Goal: Information Seeking & Learning: Learn about a topic

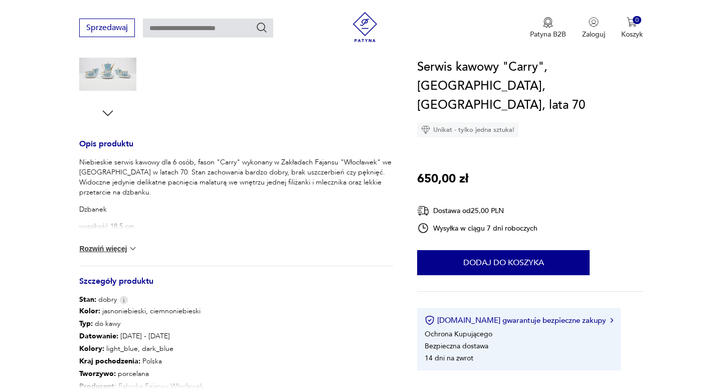
scroll to position [336, 0]
click at [115, 247] on button "Rozwiń więcej" at bounding box center [108, 248] width 58 height 10
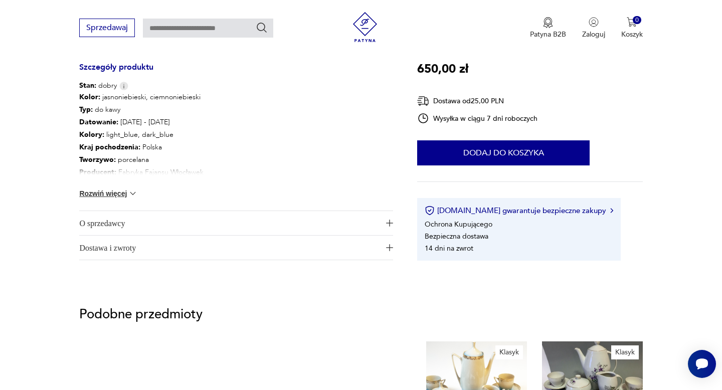
scroll to position [750, 0]
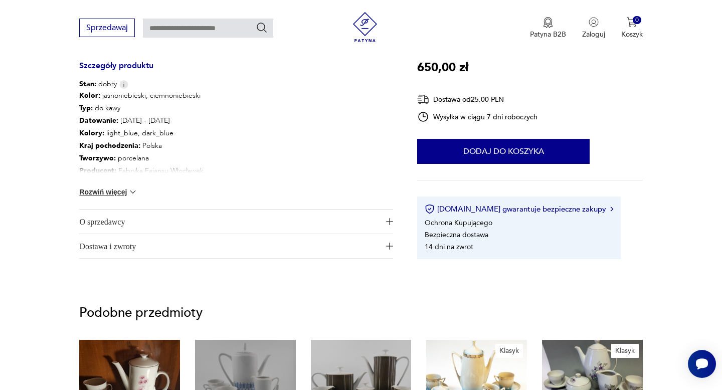
click at [120, 190] on button "Rozwiń więcej" at bounding box center [108, 192] width 58 height 10
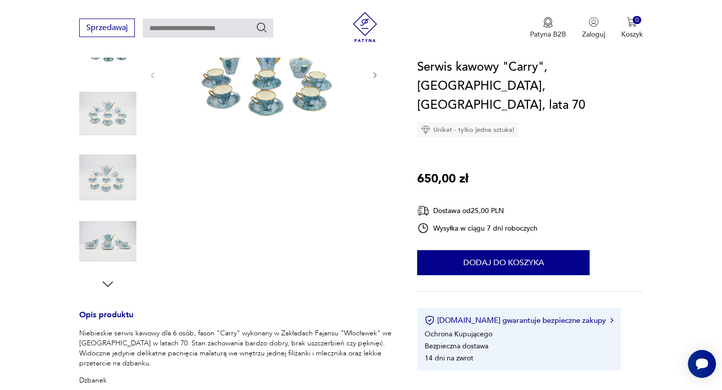
scroll to position [0, 0]
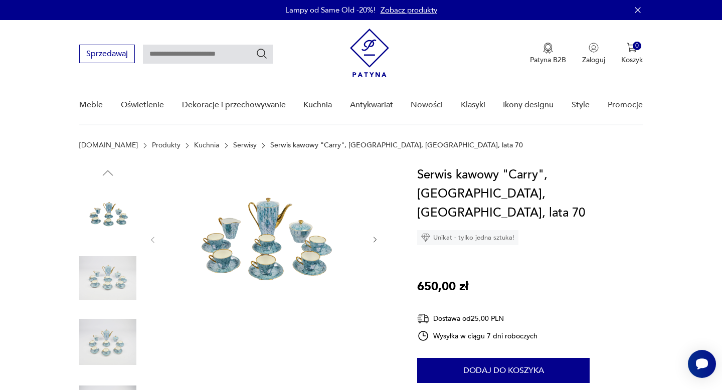
click at [168, 54] on input "text" at bounding box center [208, 54] width 130 height 19
type input "*****"
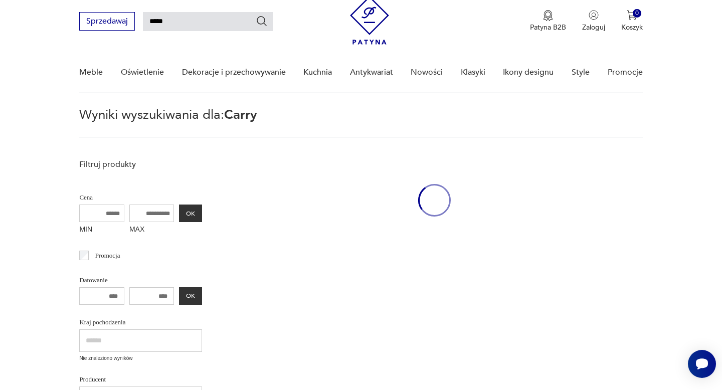
scroll to position [36, 0]
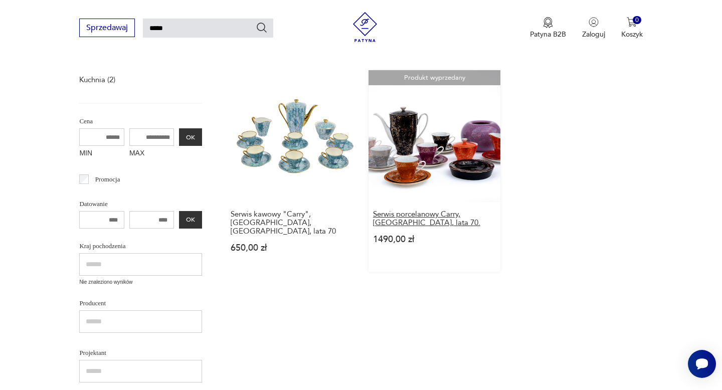
click at [401, 213] on h3 "Serwis porcelanowy Carry, [GEOGRAPHIC_DATA], lata 70." at bounding box center [434, 218] width 123 height 17
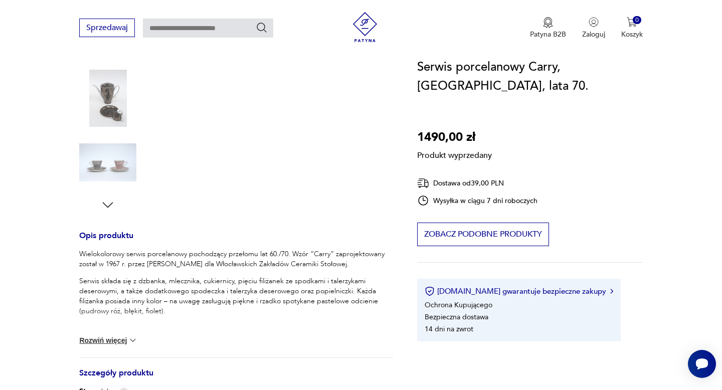
scroll to position [279, 0]
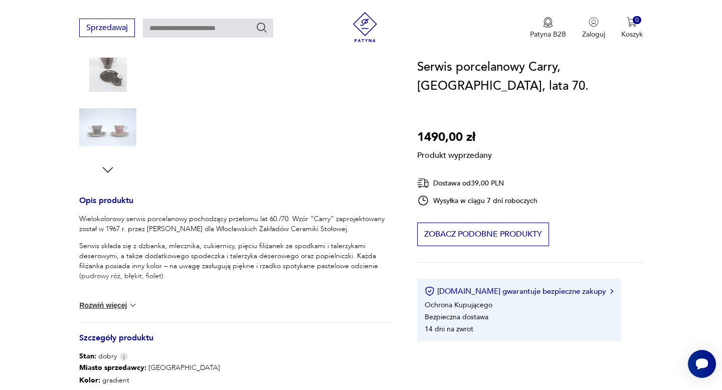
drag, startPoint x: 235, startPoint y: 229, endPoint x: 365, endPoint y: 231, distance: 130.4
click at [365, 231] on p "Wielokolorowy serwis porcelanowy pochodzący przełomu lat 60./70. Wzór “Carry” z…" at bounding box center [236, 224] width 314 height 20
copy p "Włocławskich Zakładów Ceramiki Stołowej"
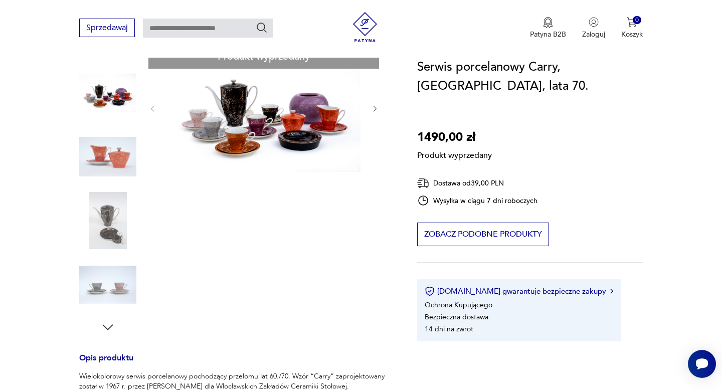
scroll to position [146, 0]
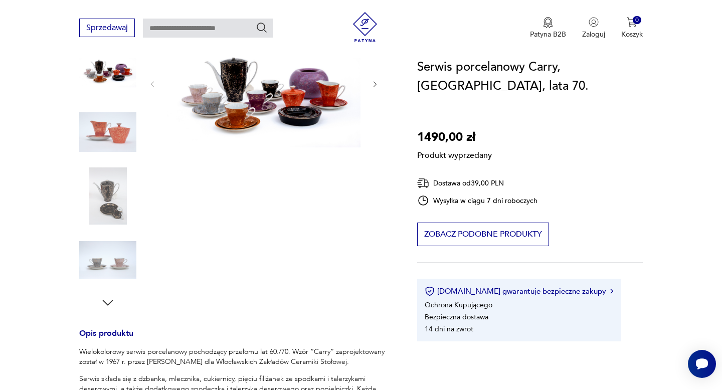
click at [108, 304] on div "Produkt wyprzedany Opis produktu Wielokolorowy serwis porcelanowy pochodzący pr…" at bounding box center [236, 342] width 314 height 644
type input "*****"
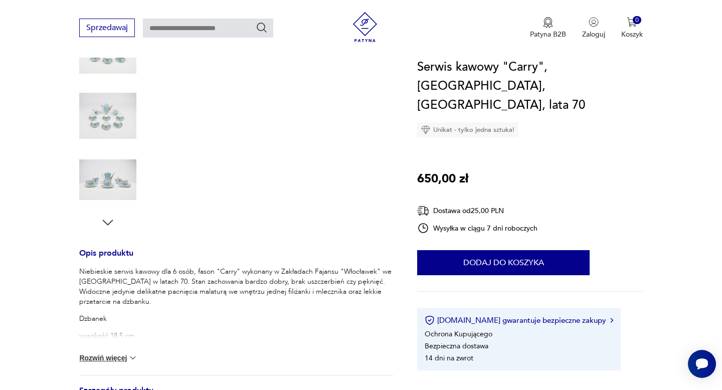
scroll to position [240, 0]
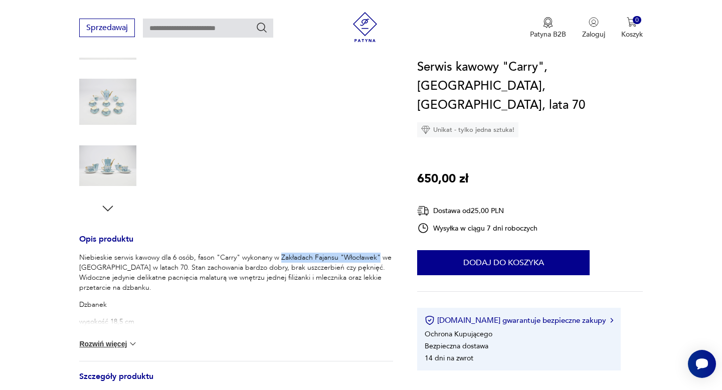
drag, startPoint x: 280, startPoint y: 258, endPoint x: 380, endPoint y: 257, distance: 99.8
click at [380, 257] on p "Niebieskie serwis kawowy dla 6 osób, fason "Carry" wykonany w Zakładach Fajansu…" at bounding box center [236, 273] width 314 height 40
copy p "Zakładach Fajansu "Włocławek""
click at [346, 268] on p "Niebieskie serwis kawowy dla 6 osób, fason "Carry" wykonany w Zakładach Fajansu…" at bounding box center [236, 273] width 314 height 40
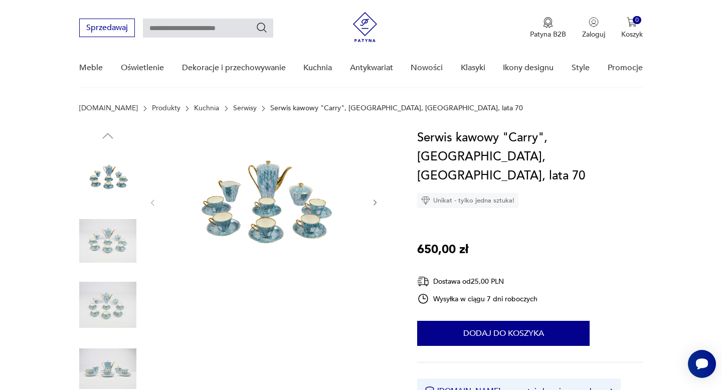
scroll to position [0, 0]
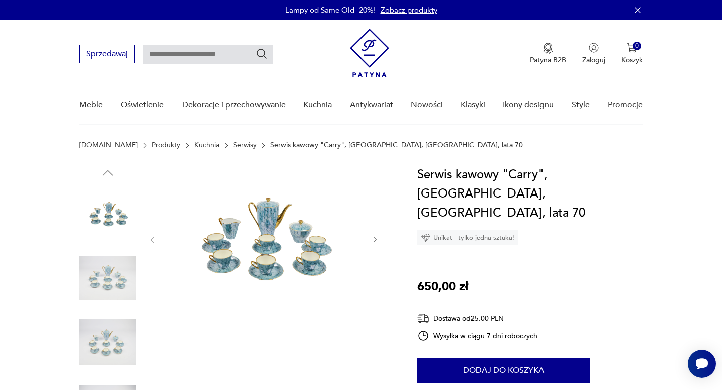
click at [635, 8] on icon "button" at bounding box center [638, 10] width 6 height 6
